Goal: Task Accomplishment & Management: Manage account settings

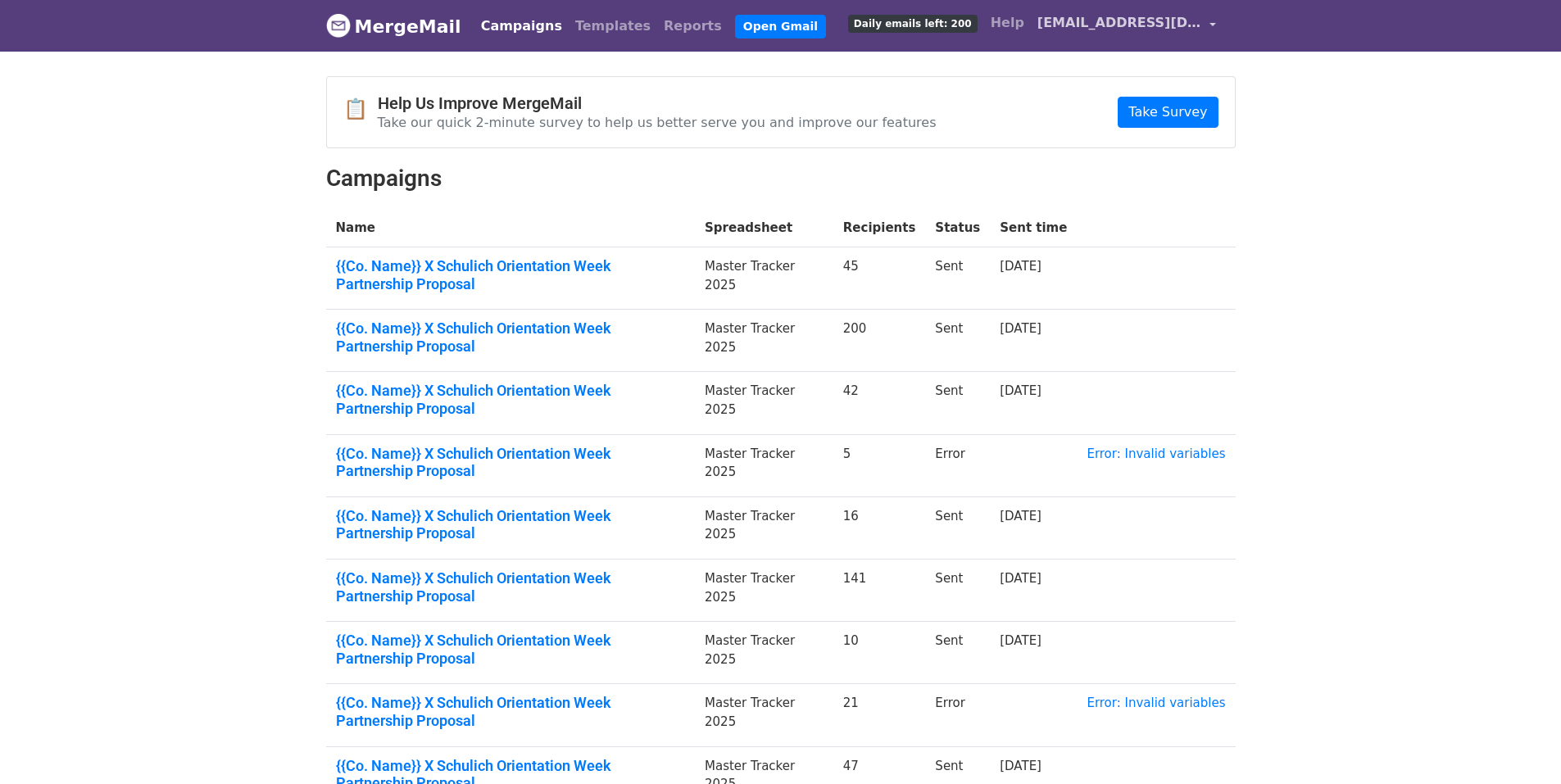
click at [1100, 24] on span "[EMAIL_ADDRESS][DOMAIN_NAME]" at bounding box center [1119, 22] width 164 height 20
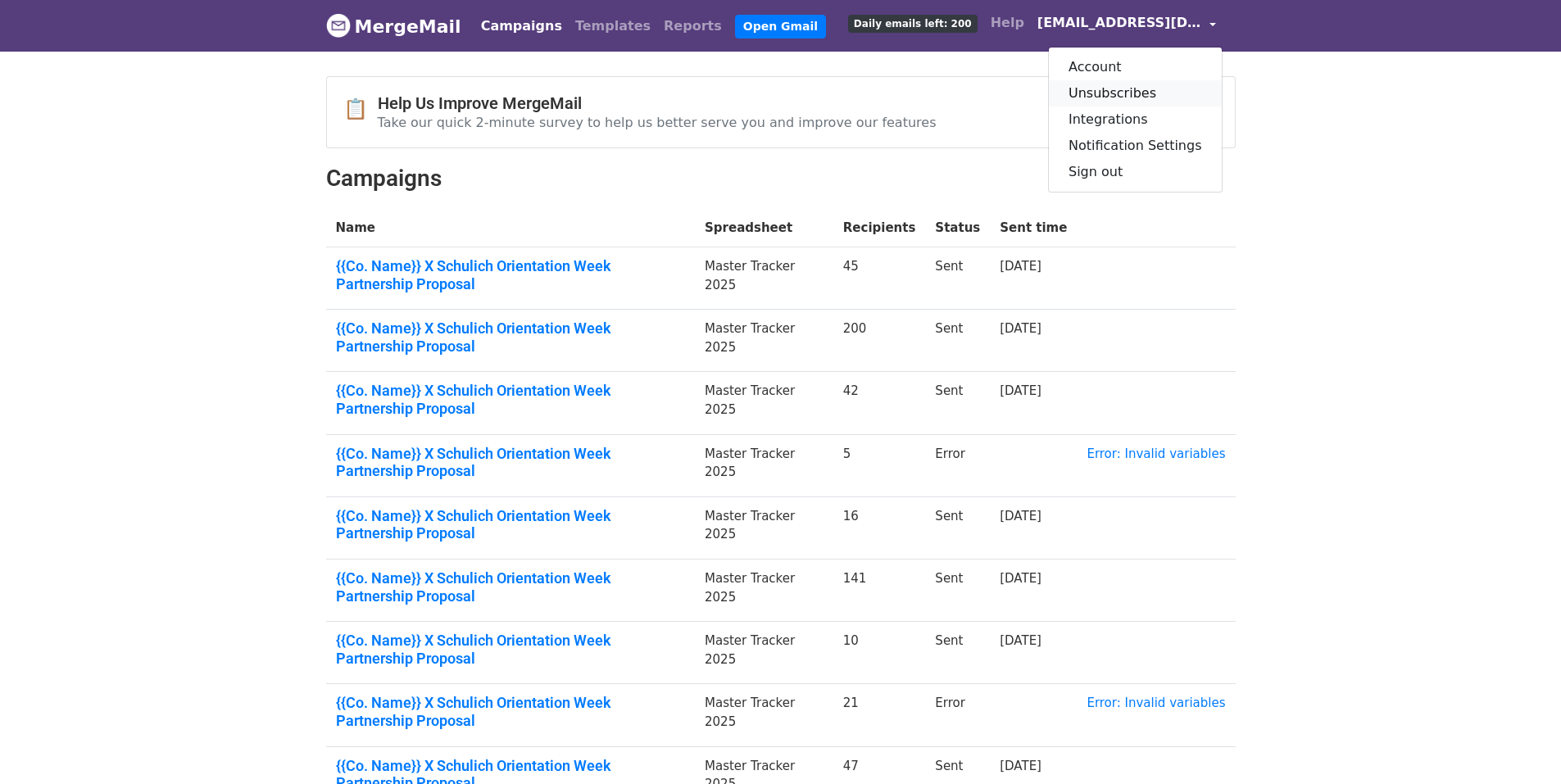
click at [1121, 94] on link "Unsubscribes" at bounding box center [1135, 93] width 173 height 26
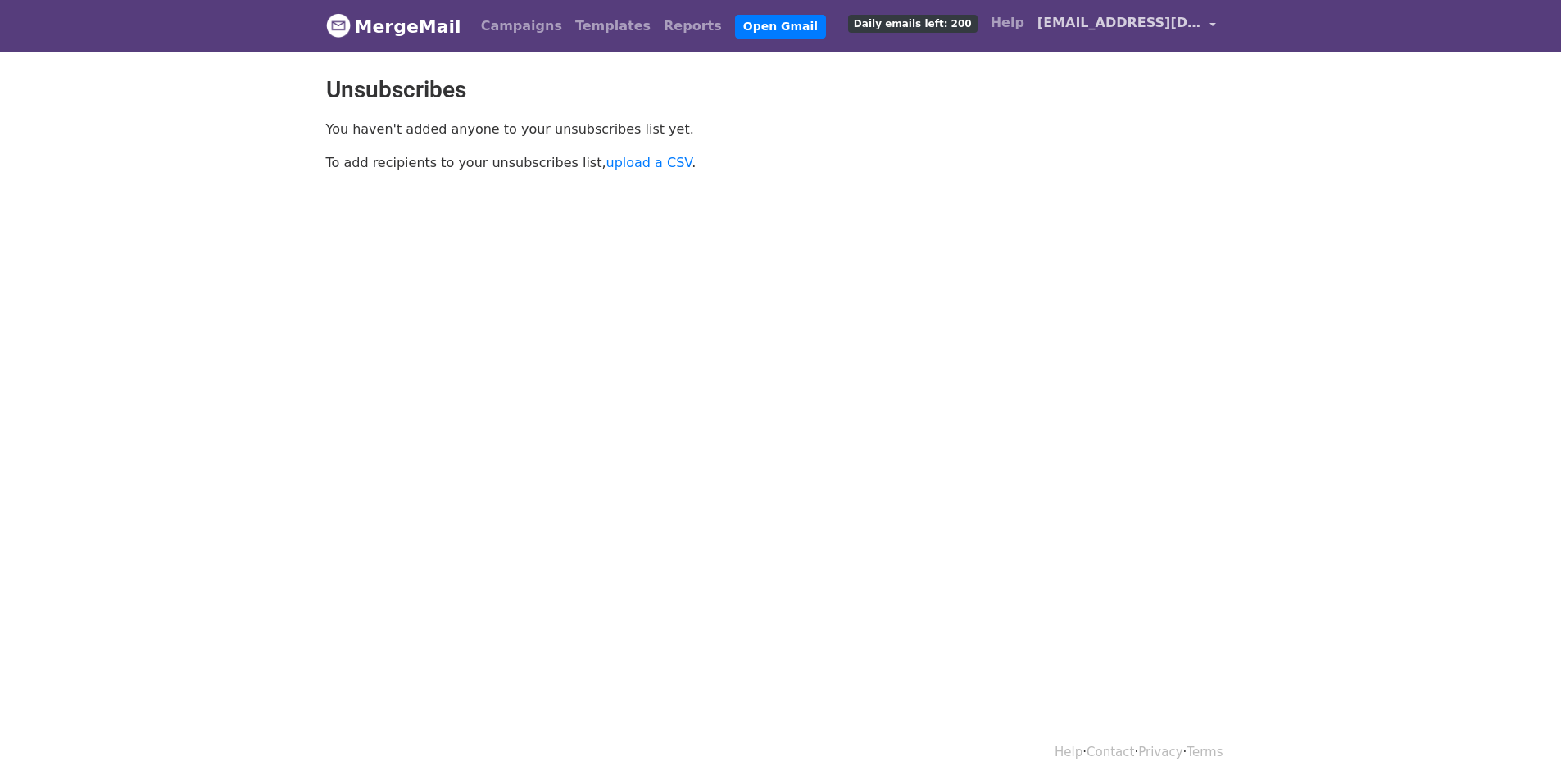
click at [1163, 32] on span "[EMAIL_ADDRESS][DOMAIN_NAME]" at bounding box center [1119, 22] width 164 height 20
click at [1149, 68] on link "Account" at bounding box center [1135, 67] width 173 height 26
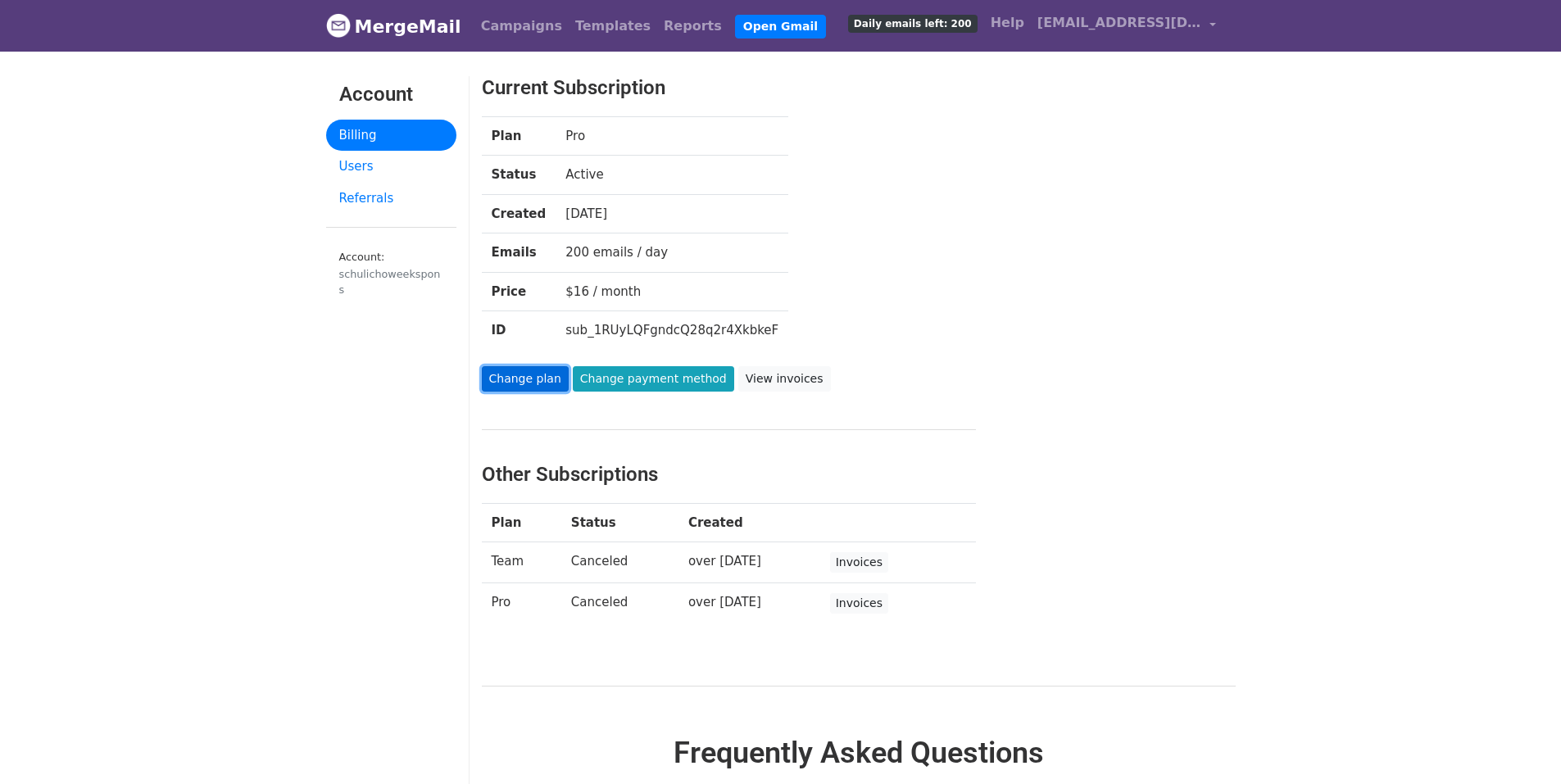
click at [512, 378] on link "Change plan" at bounding box center [525, 378] width 87 height 25
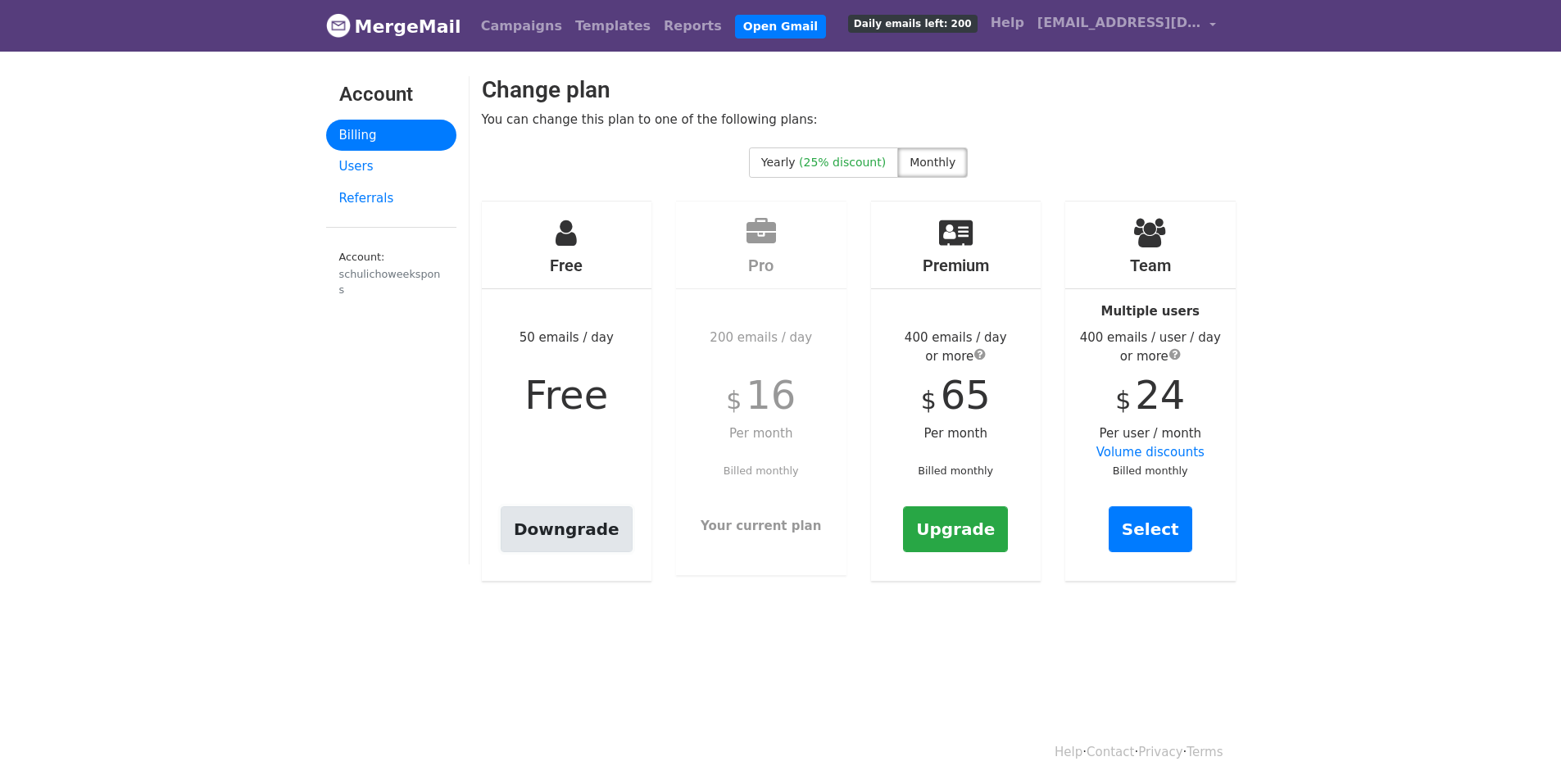
click at [586, 524] on link "Downgrade" at bounding box center [566, 529] width 132 height 46
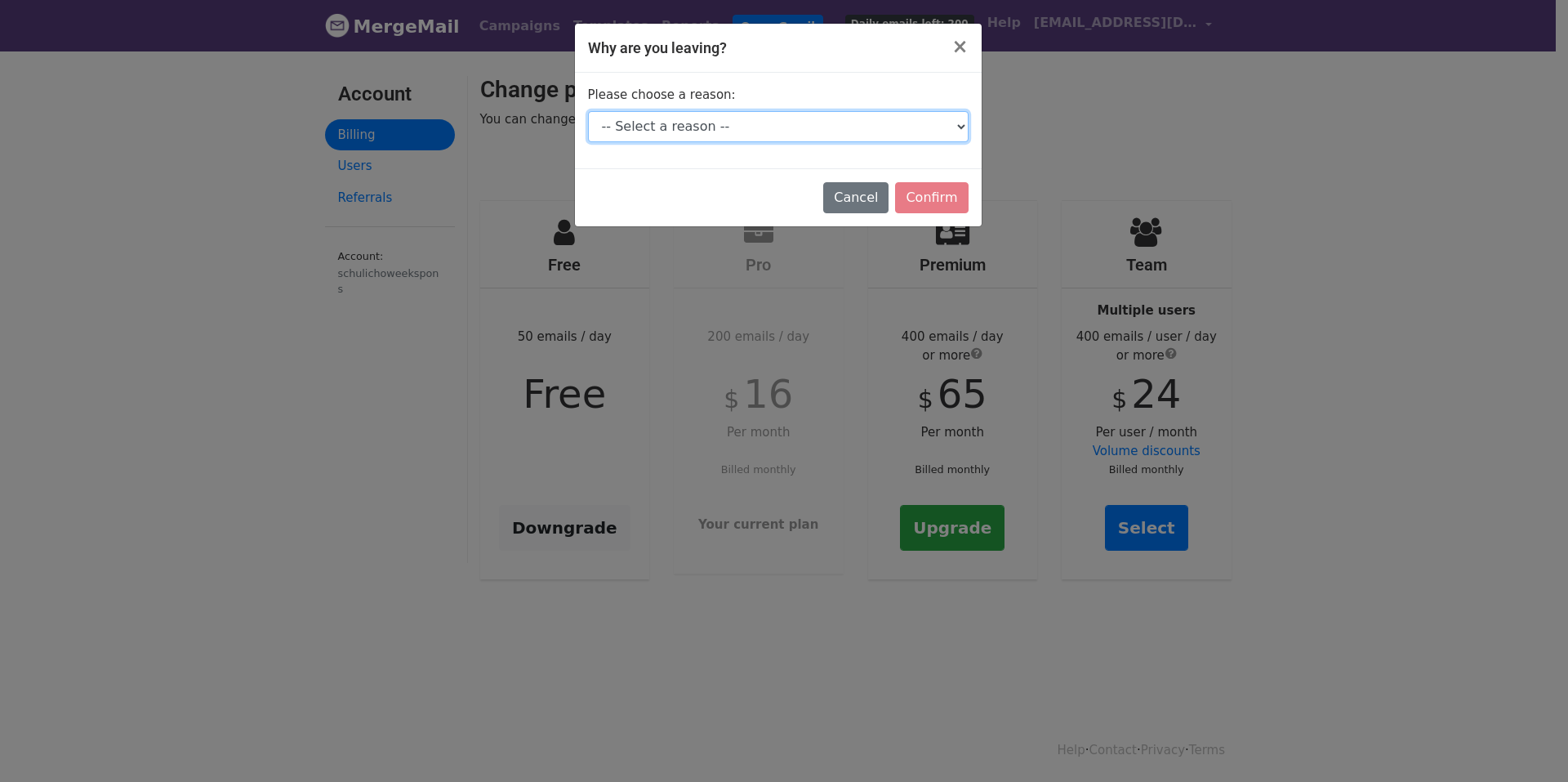
click at [899, 138] on select "-- Select a reason -- I don't send enough emails It's too expensive I had a tec…" at bounding box center [778, 126] width 381 height 31
click at [588, 111] on select "-- Select a reason -- I don't send enough emails It's too expensive I had a tec…" at bounding box center [778, 126] width 381 height 31
click at [788, 117] on select "-- Select a reason -- I don't send enough emails It's too expensive I had a tec…" at bounding box center [778, 126] width 381 height 31
click at [588, 111] on select "-- Select a reason -- I don't send enough emails It's too expensive I had a tec…" at bounding box center [778, 126] width 381 height 31
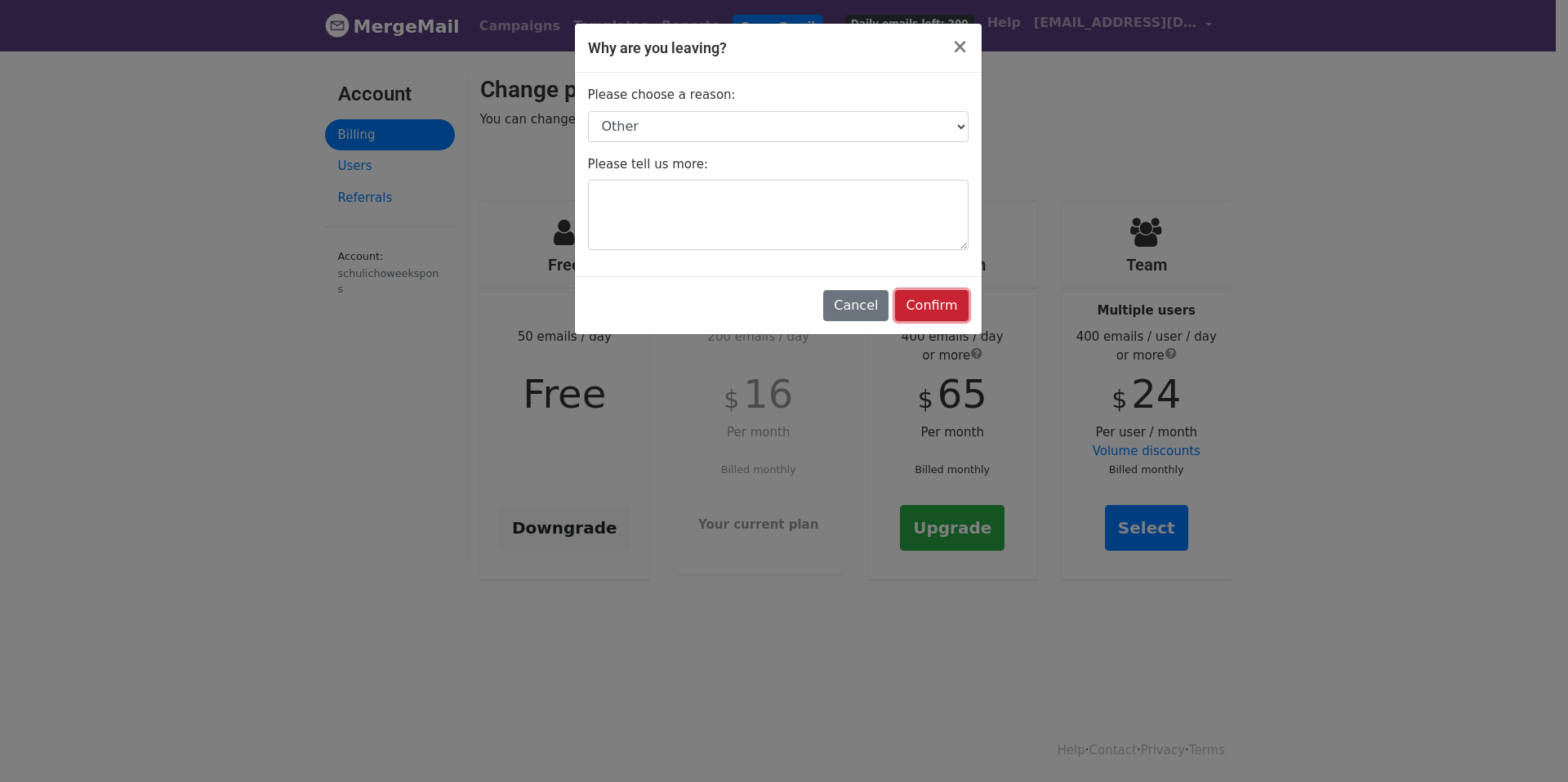
click at [952, 303] on input "Confirm" at bounding box center [932, 305] width 73 height 31
click at [858, 118] on select "-- Select a reason -- I don't send enough emails It's too expensive I had a tec…" at bounding box center [778, 126] width 381 height 31
select select "I'm just taking a break"
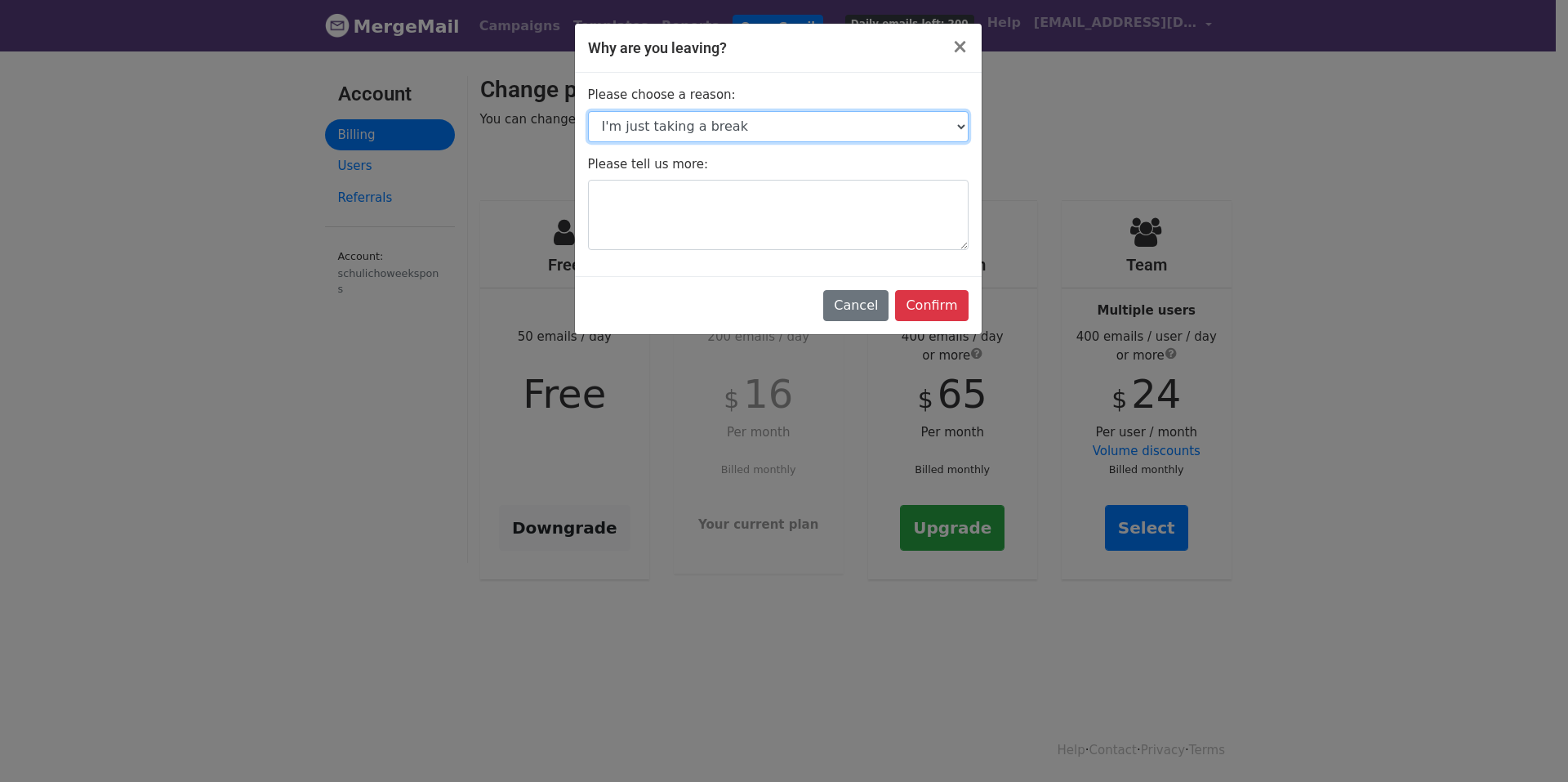
click at [588, 111] on select "-- Select a reason -- I don't send enough emails It's too expensive I had a tec…" at bounding box center [778, 126] width 381 height 31
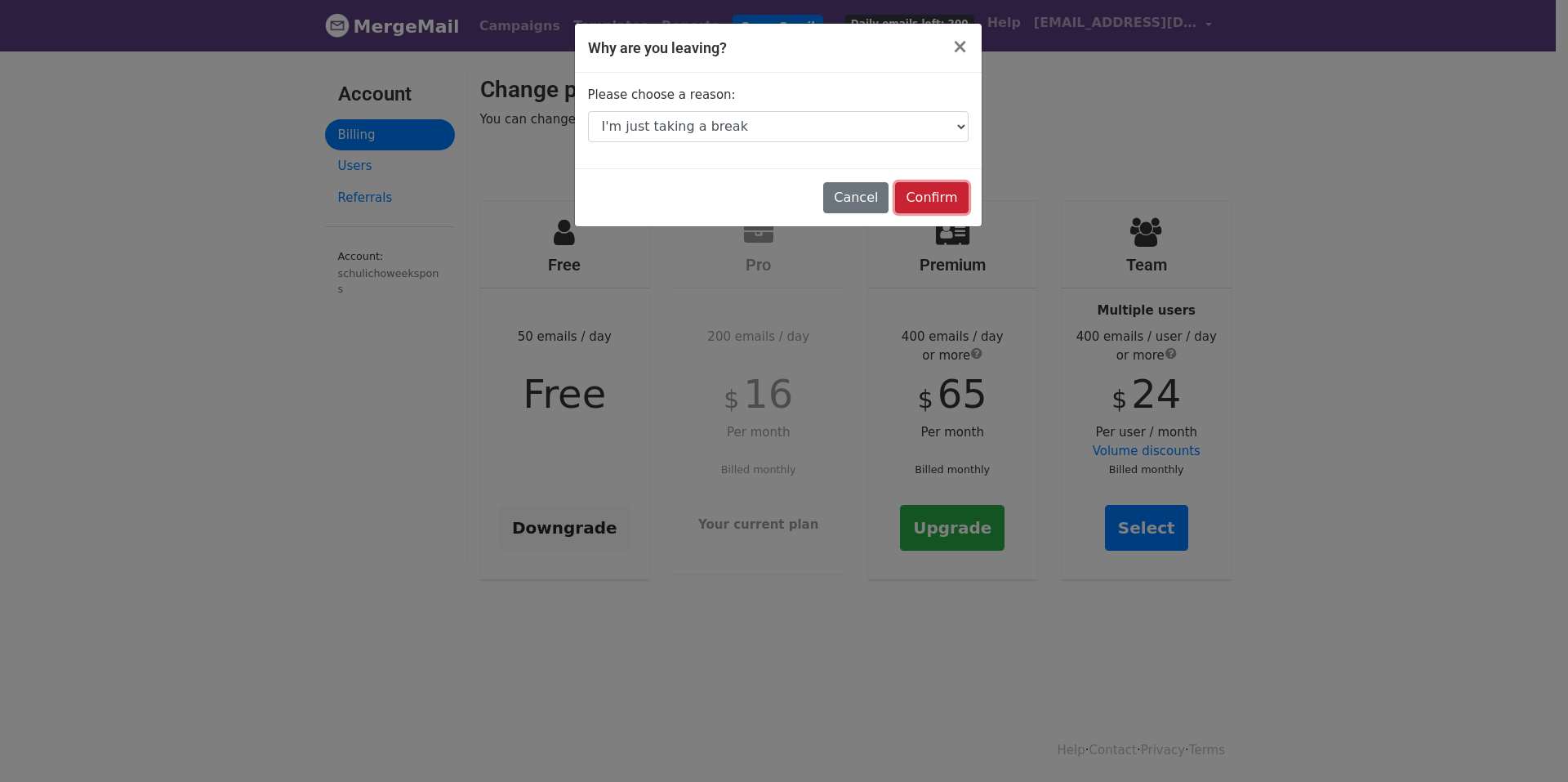
click at [935, 186] on input "Confirm" at bounding box center [932, 198] width 73 height 31
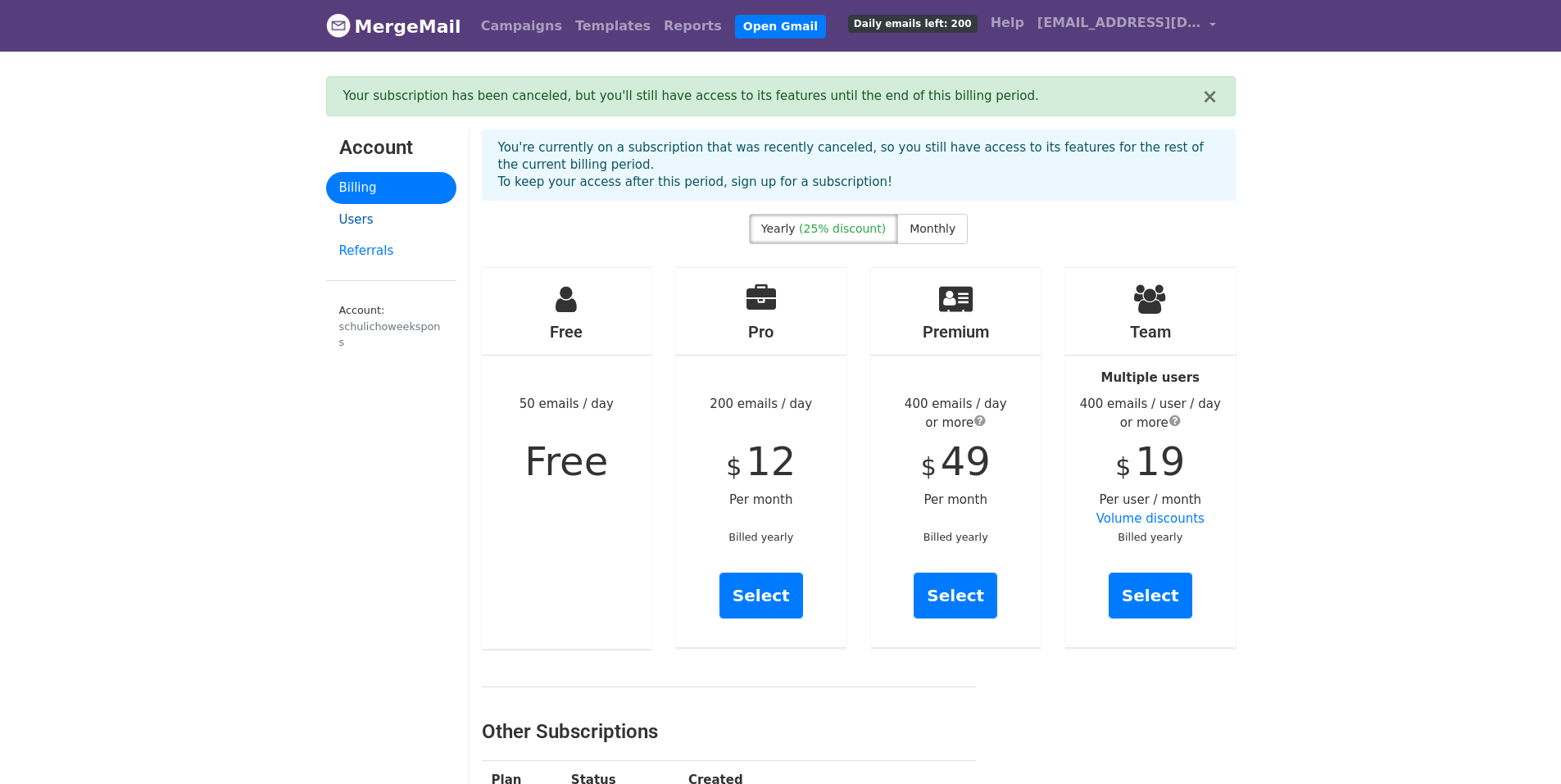
click at [368, 223] on link "Users" at bounding box center [391, 219] width 130 height 32
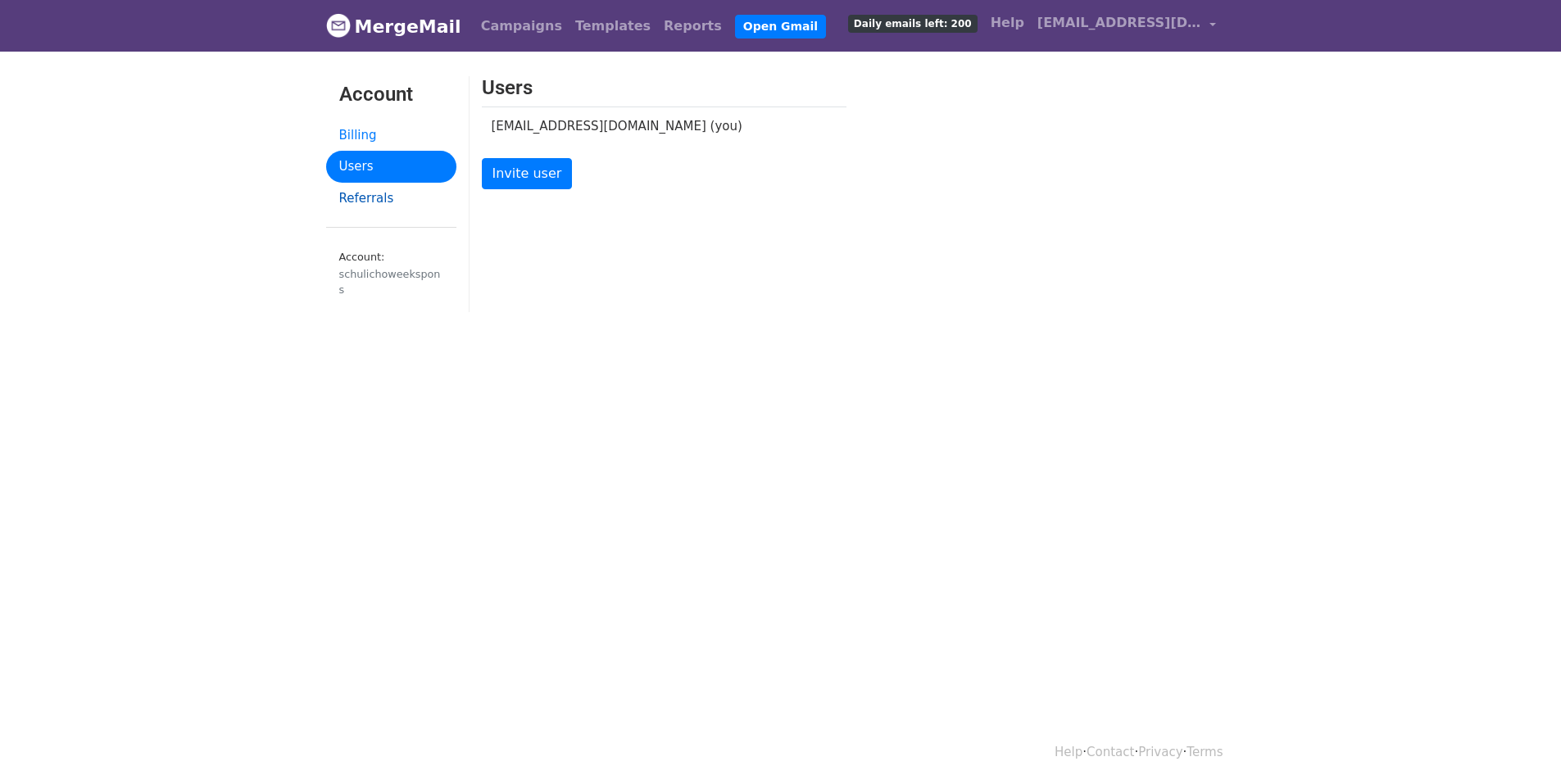
click at [368, 193] on link "Referrals" at bounding box center [391, 198] width 130 height 32
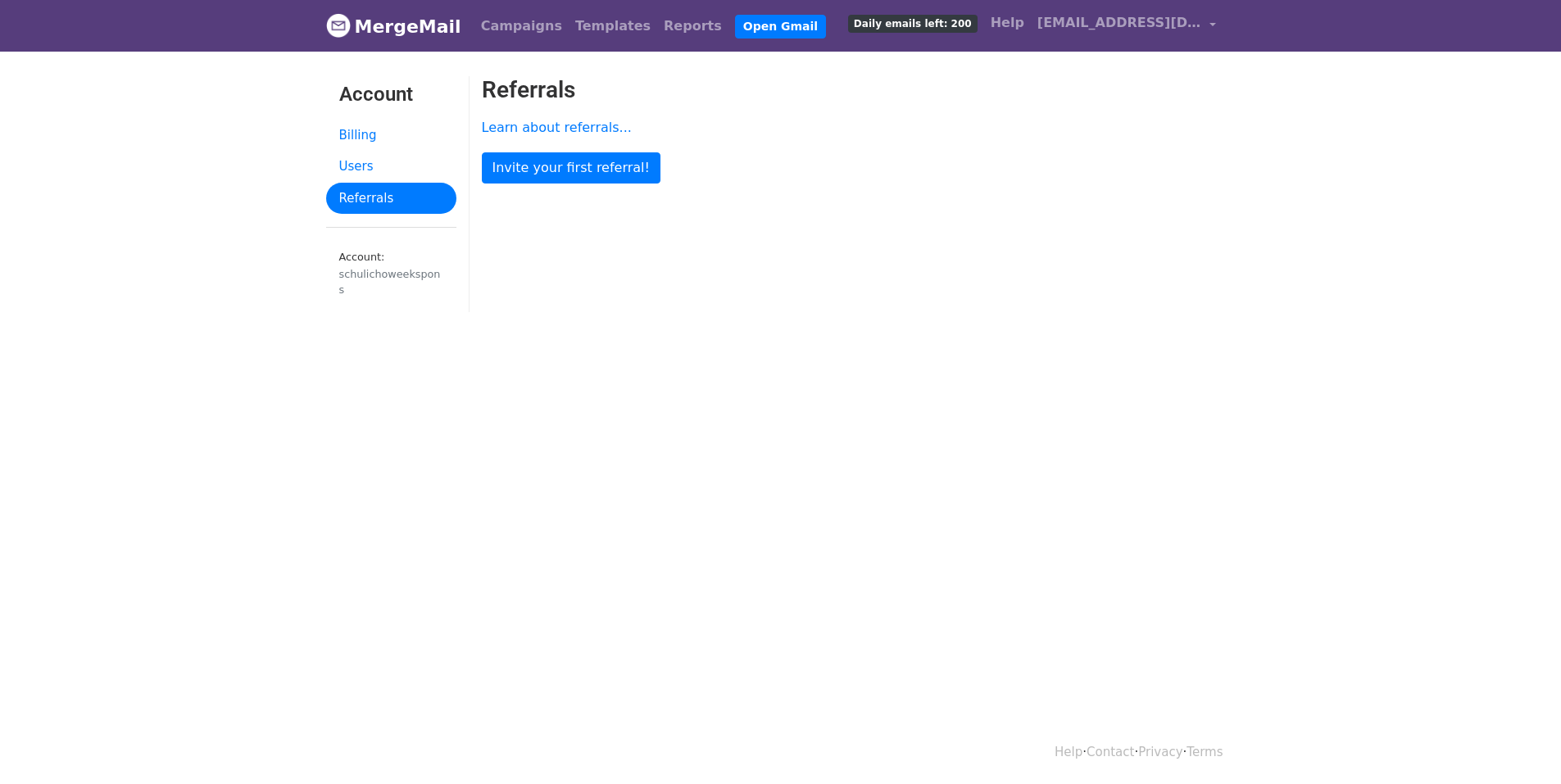
click at [363, 130] on link "Billing" at bounding box center [391, 135] width 130 height 32
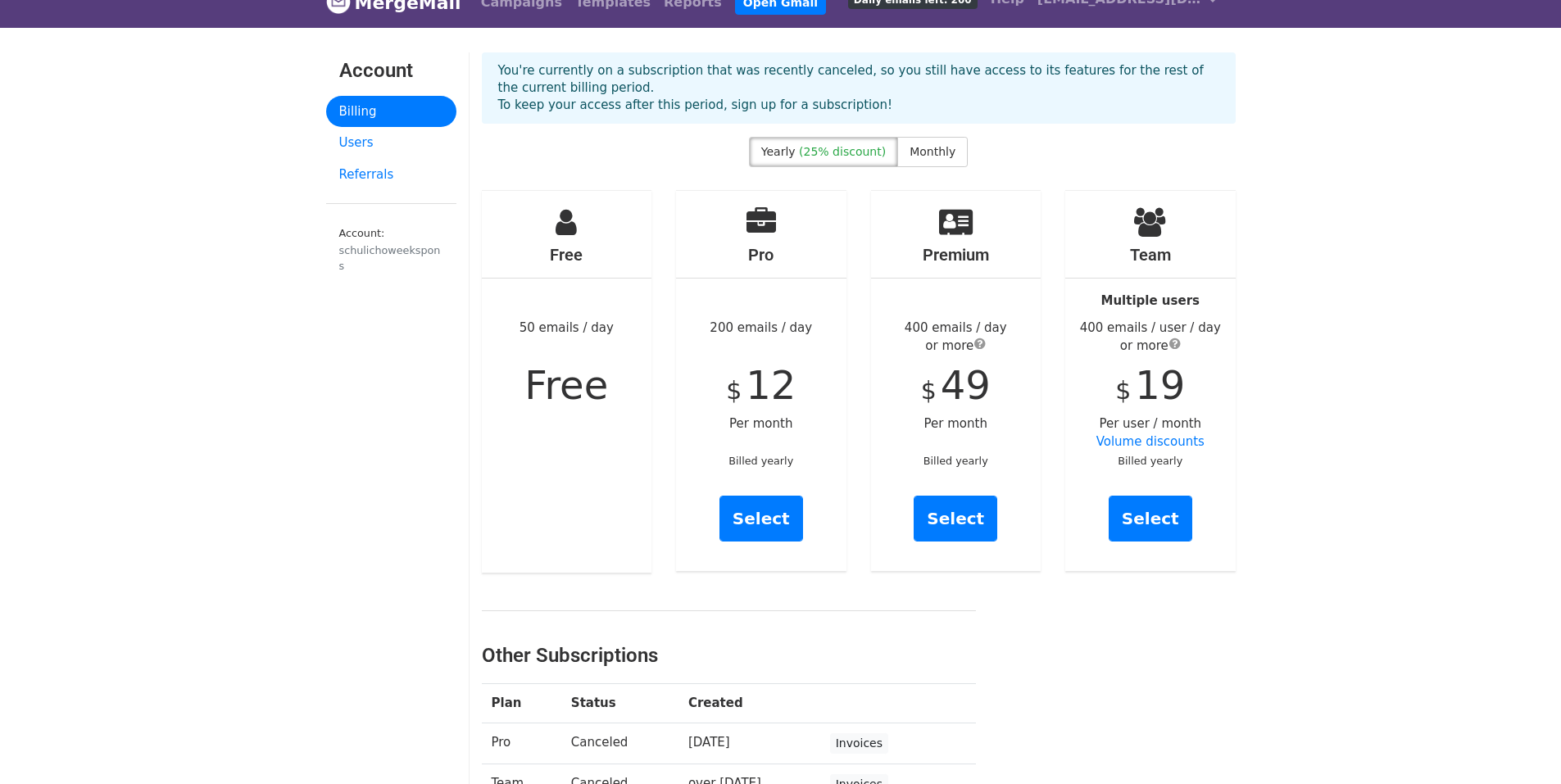
scroll to position [23, 0]
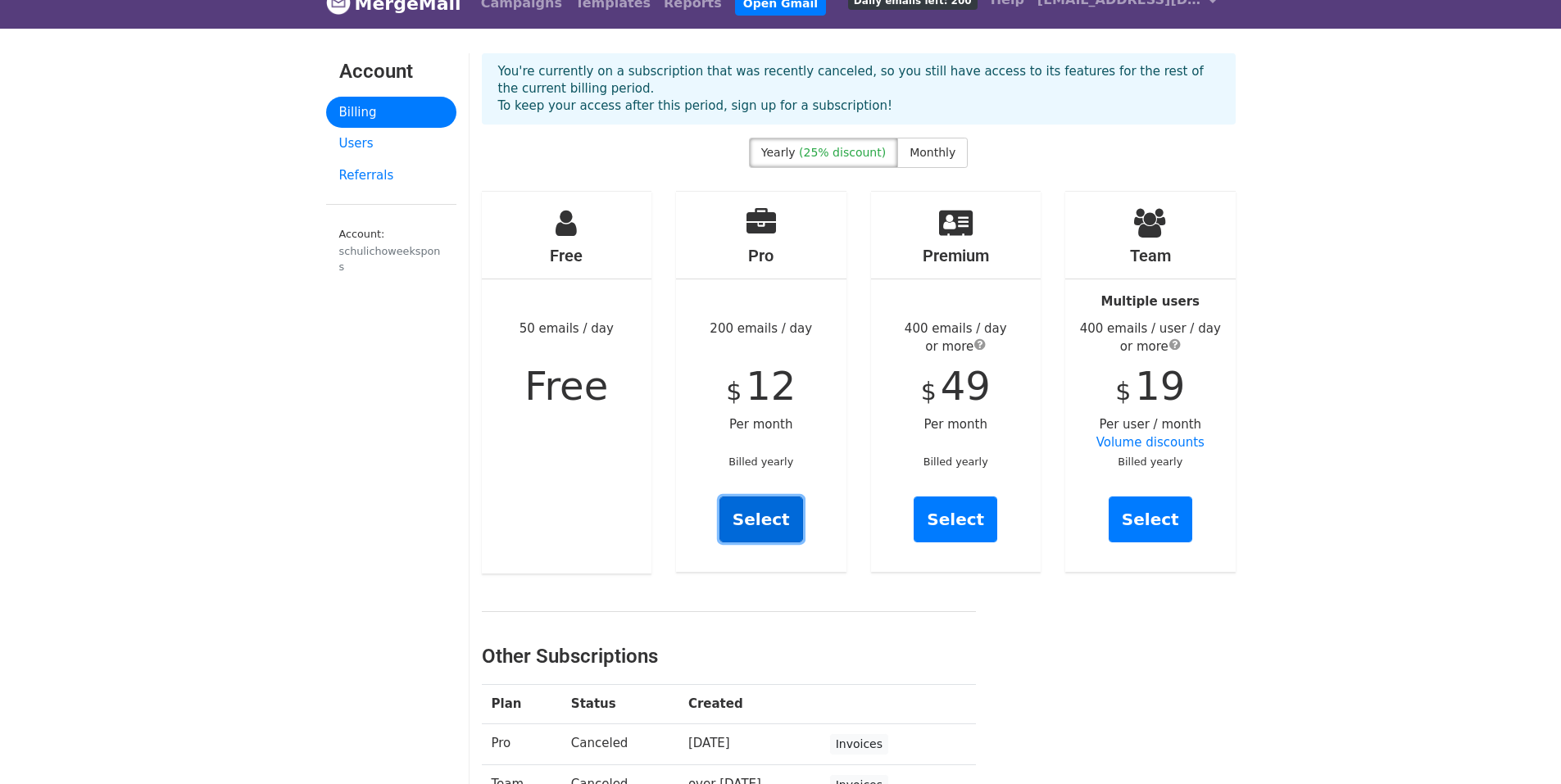
click at [781, 509] on link "Select" at bounding box center [761, 518] width 84 height 46
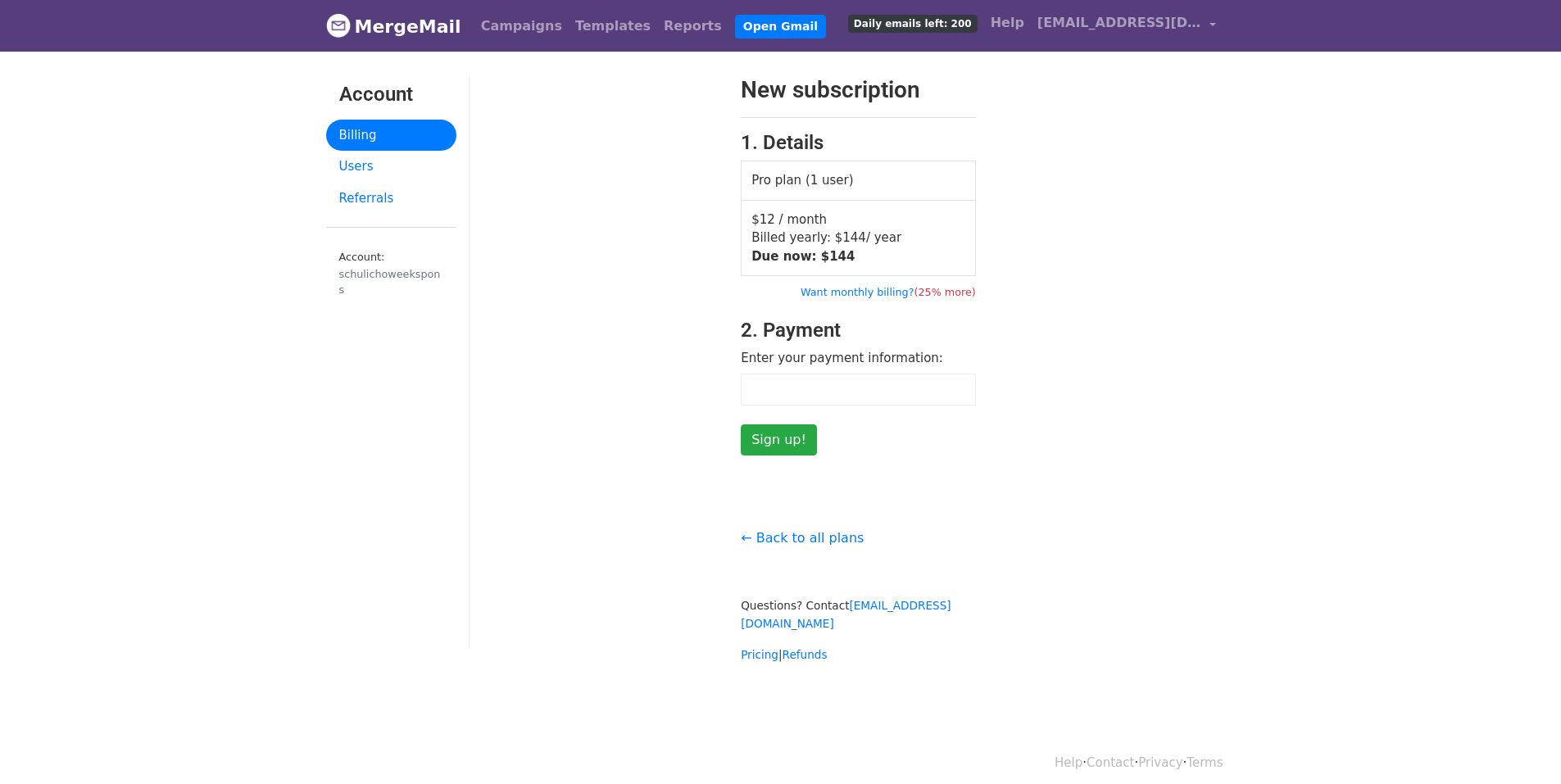
click at [1338, 341] on body "MergeMail Campaigns Templates Reports Open Gmail Daily emails left: 200 Help sc…" at bounding box center [780, 364] width 1561 height 729
